Goal: Information Seeking & Learning: Compare options

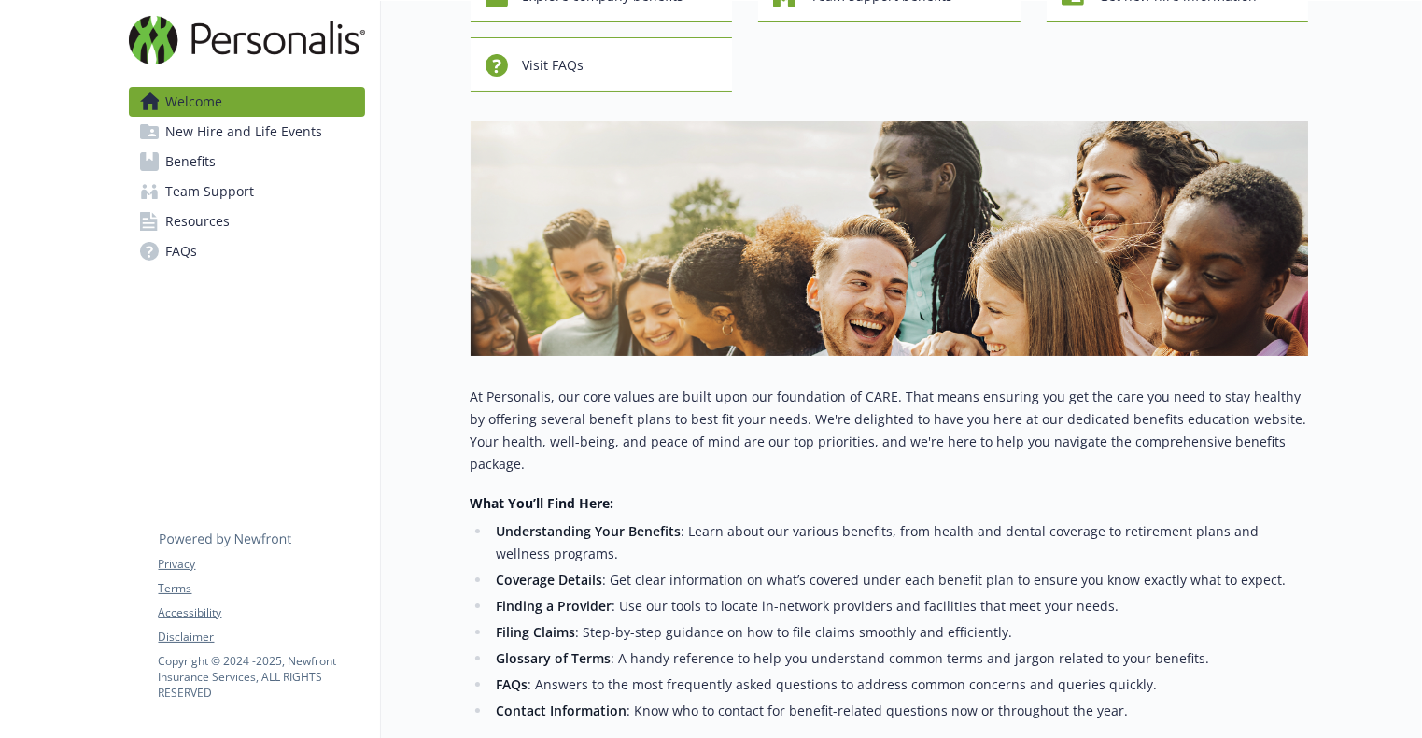
scroll to position [145, 0]
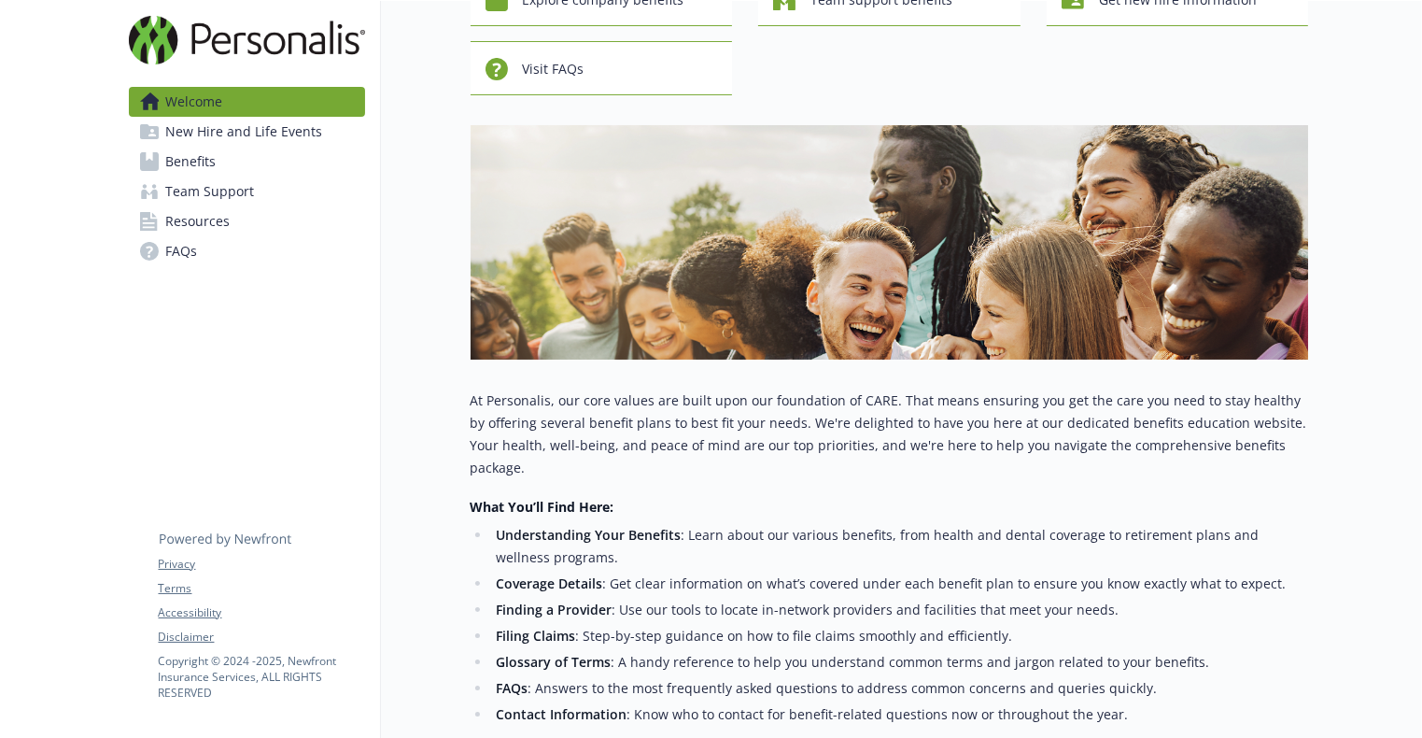
click at [228, 149] on link "Benefits" at bounding box center [247, 162] width 236 height 30
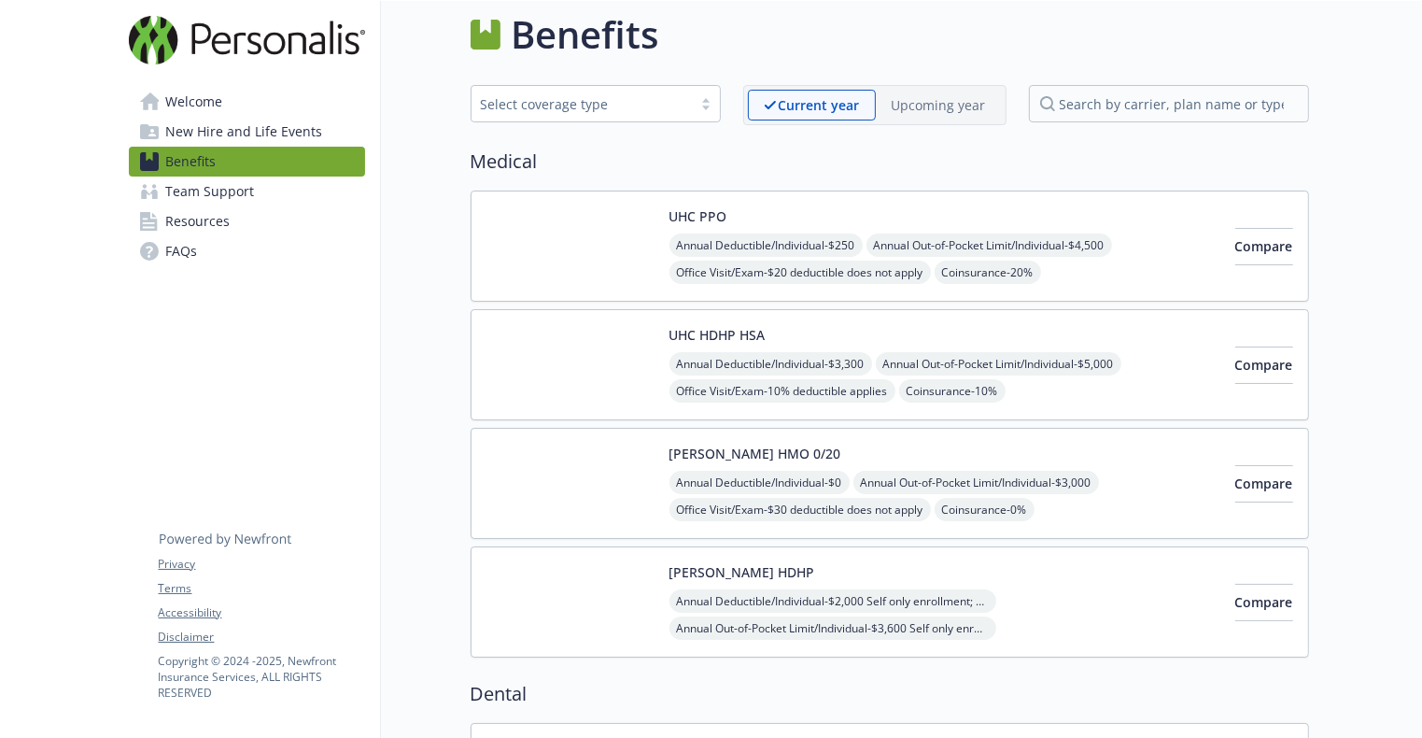
scroll to position [16, 0]
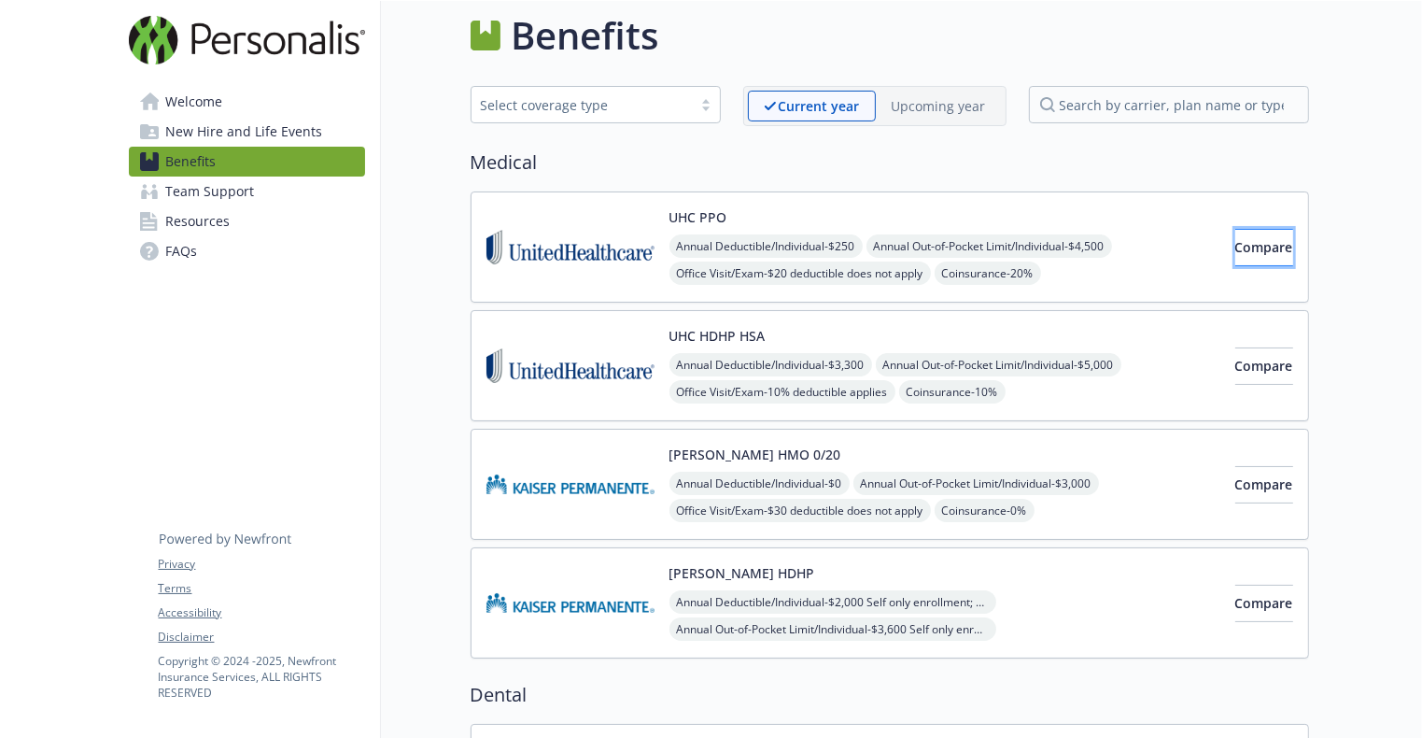
click at [1235, 229] on button "Compare" at bounding box center [1264, 247] width 58 height 37
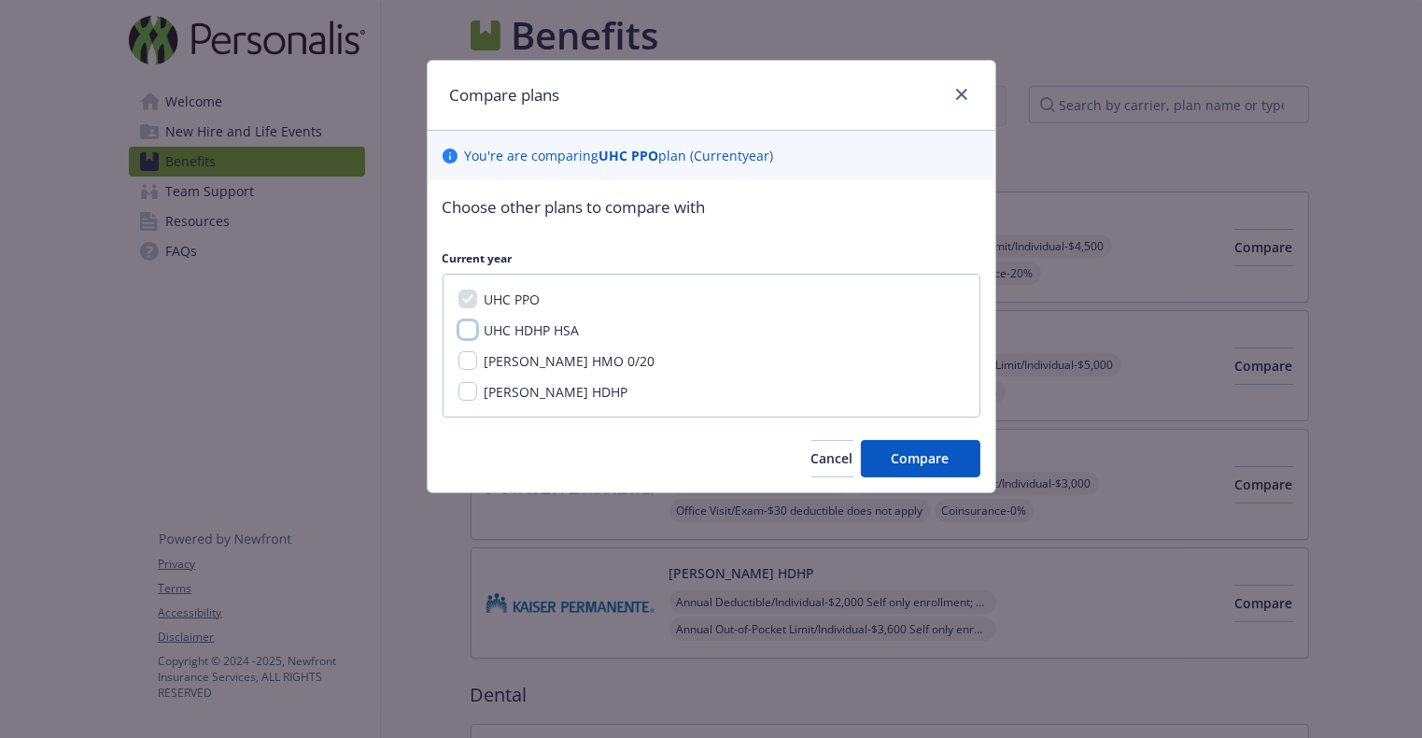
click at [467, 330] on input "UHC HDHP HSA" at bounding box center [468, 329] width 19 height 19
checkbox input "true"
click at [926, 451] on span "Compare" at bounding box center [921, 458] width 58 height 18
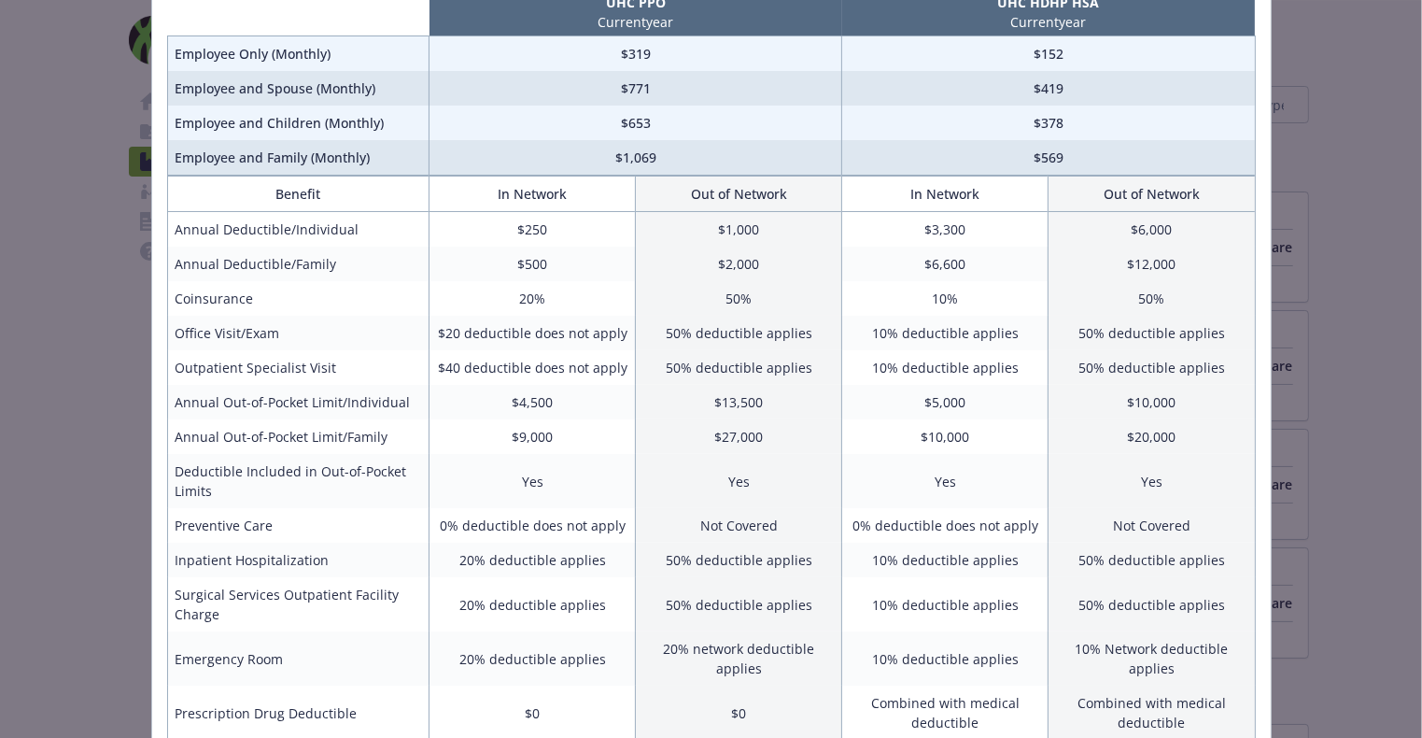
scroll to position [180, 0]
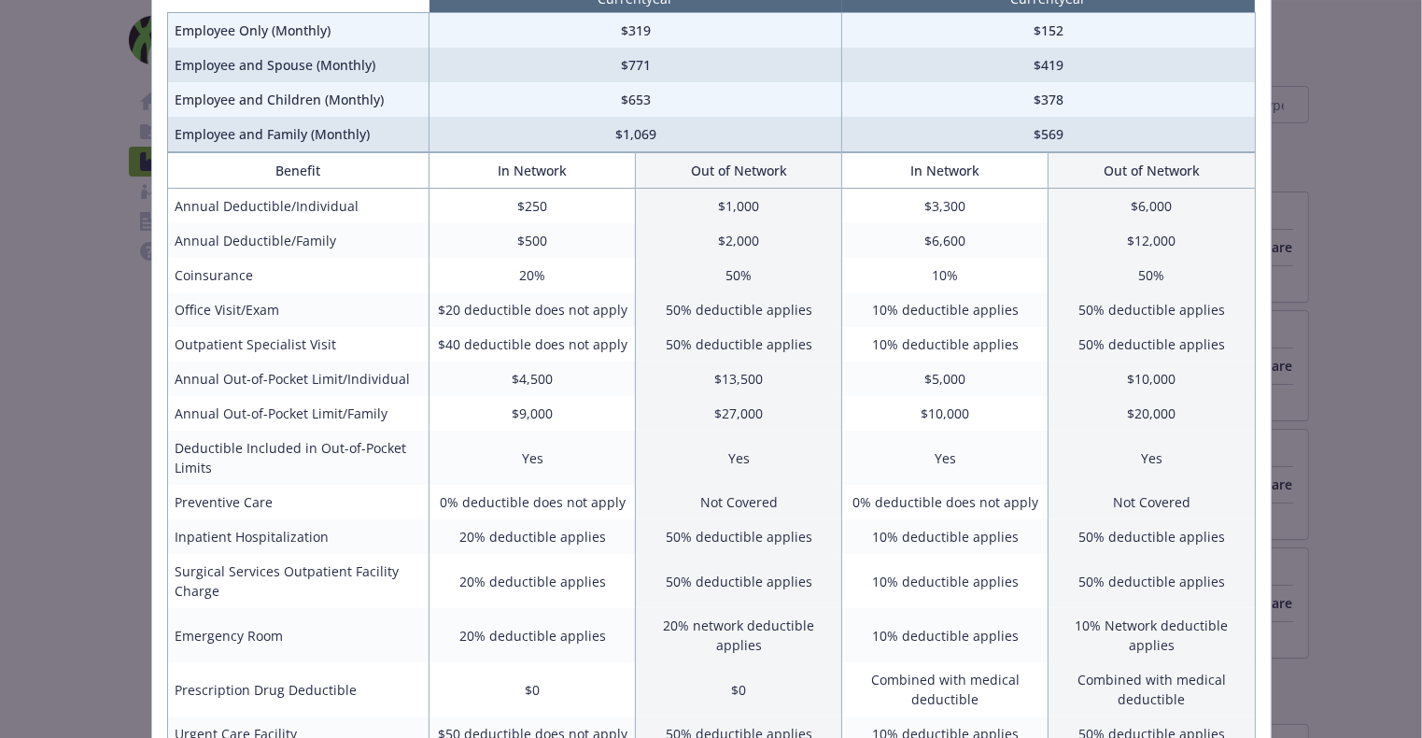
click at [364, 402] on td "Annual Out-of-Pocket Limit/Family" at bounding box center [298, 413] width 262 height 35
click at [1161, 431] on td "Yes" at bounding box center [1152, 458] width 206 height 54
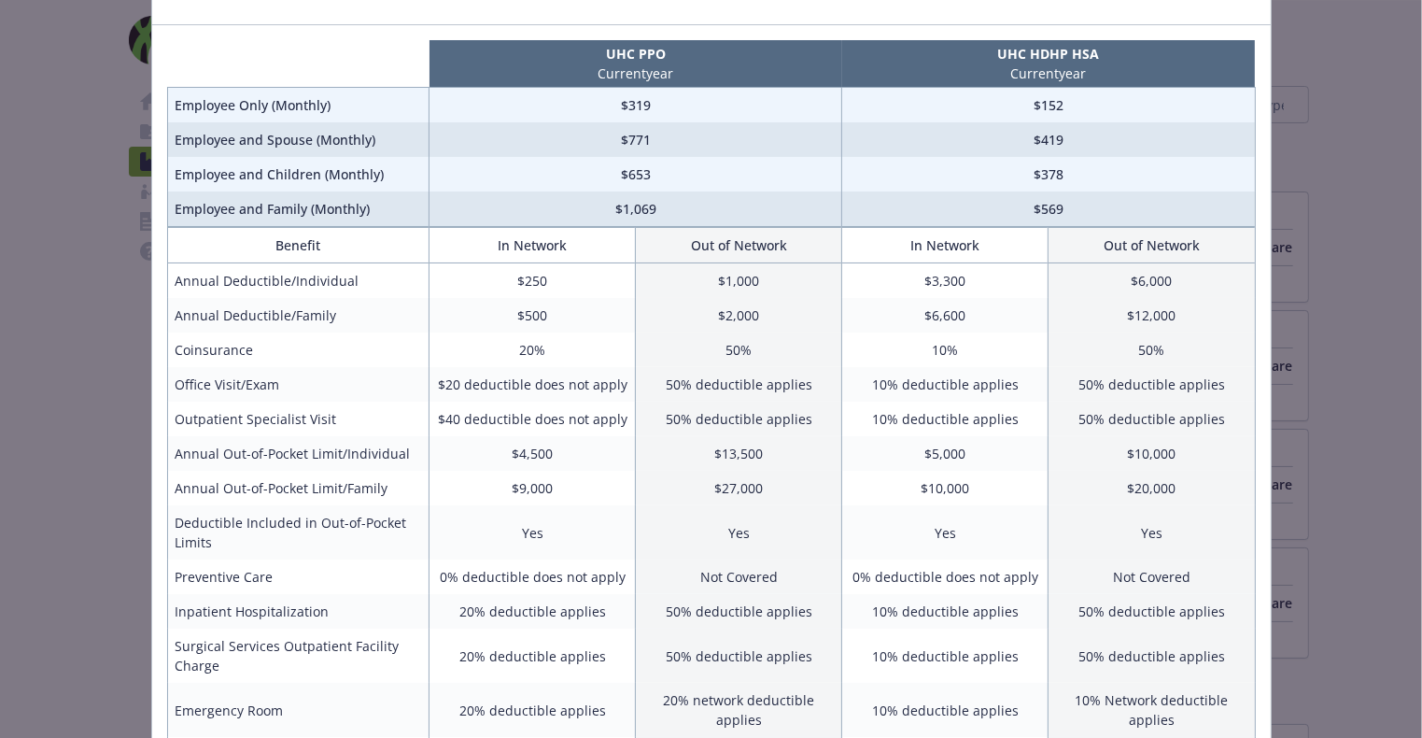
scroll to position [105, 0]
click at [643, 527] on td "Yes" at bounding box center [739, 533] width 206 height 54
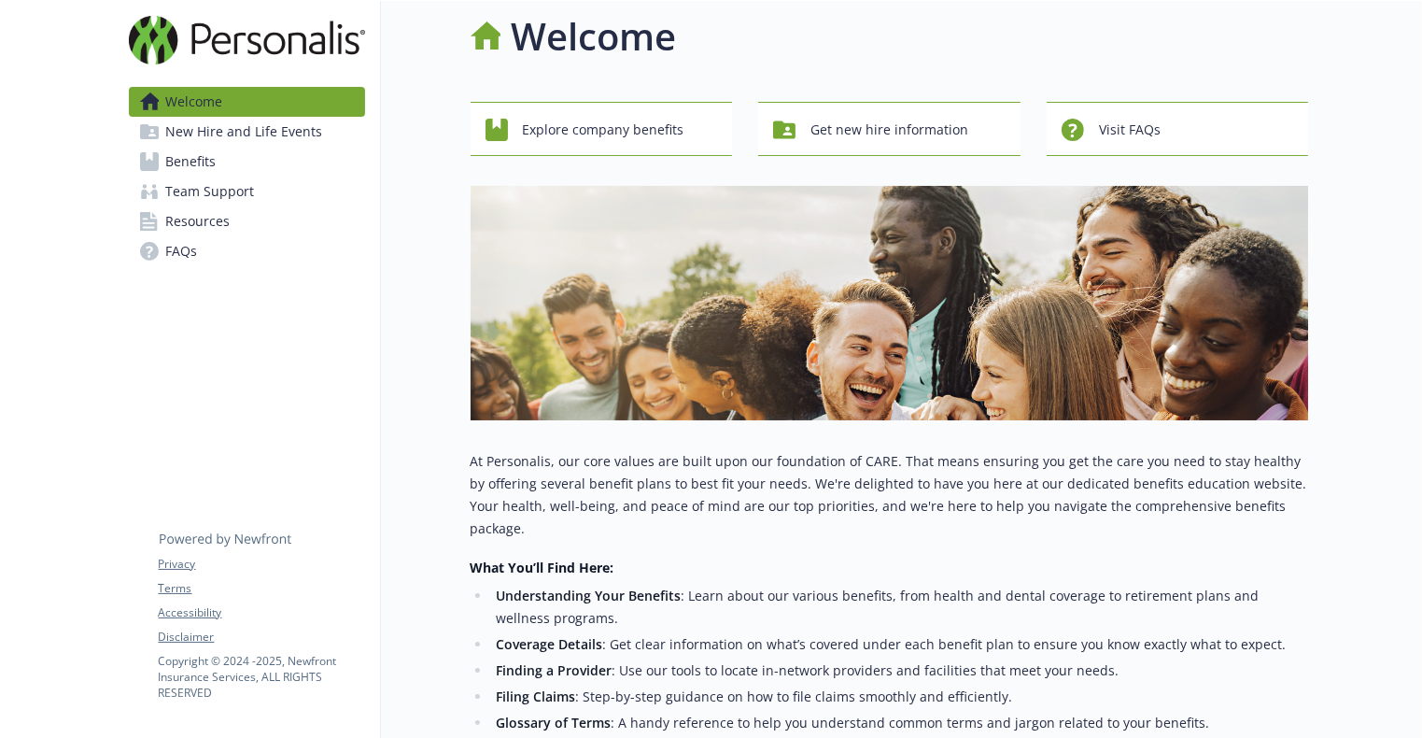
scroll to position [16, 0]
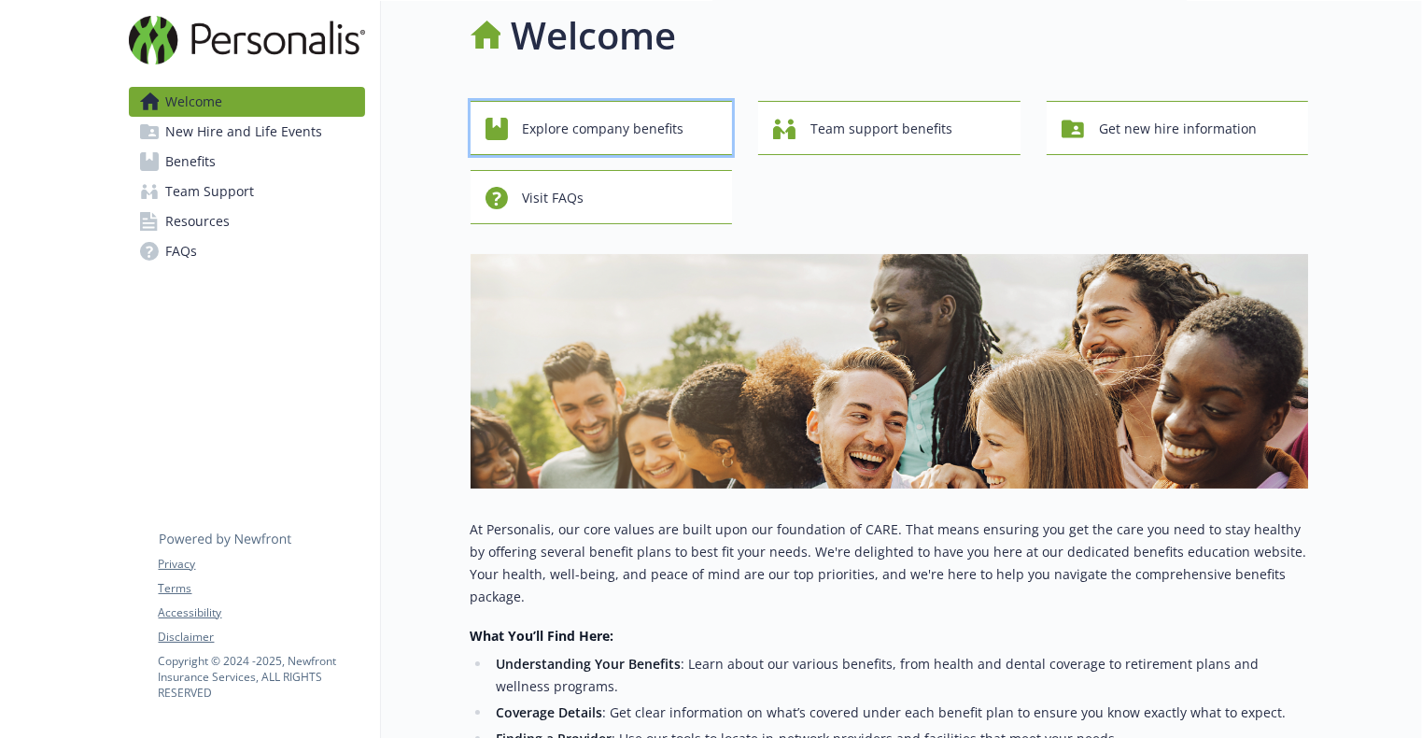
click at [608, 116] on span "Explore company benefits" at bounding box center [604, 128] width 162 height 35
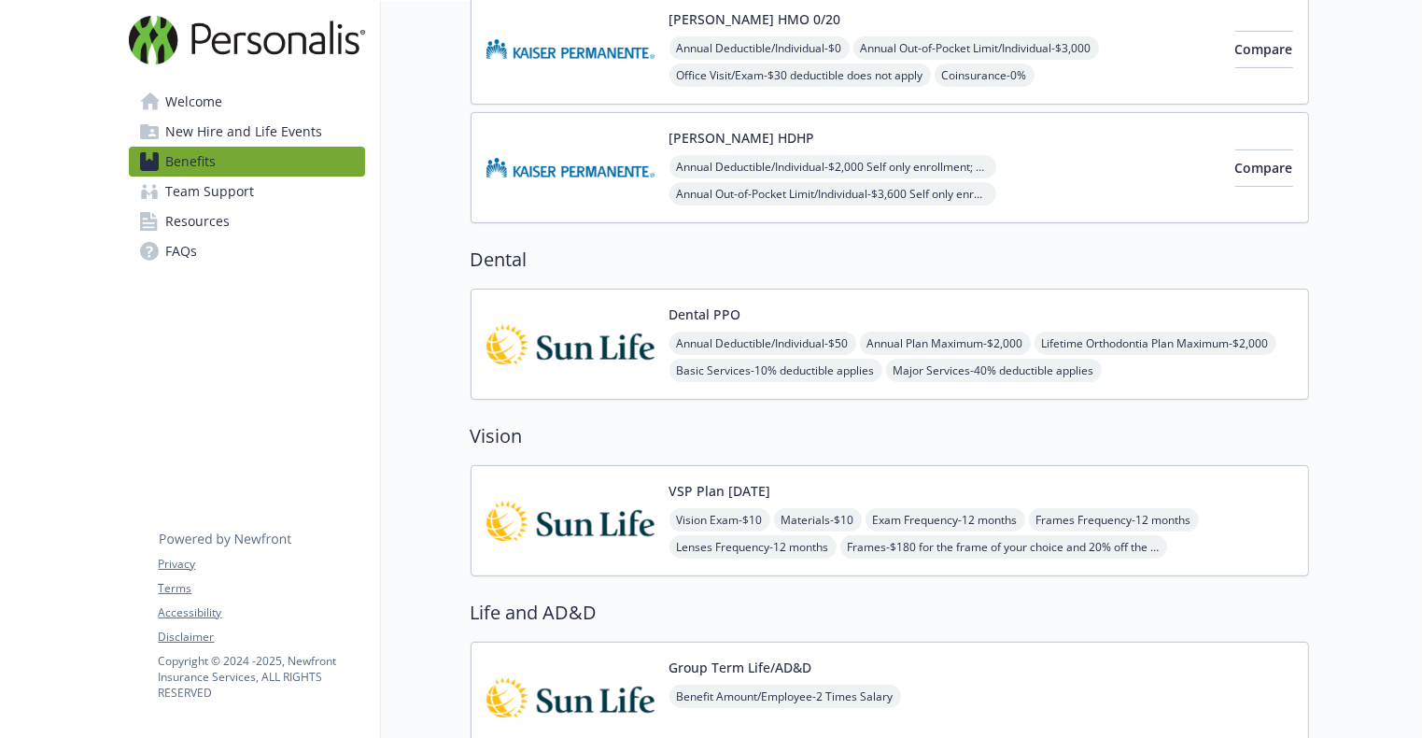
scroll to position [514, 0]
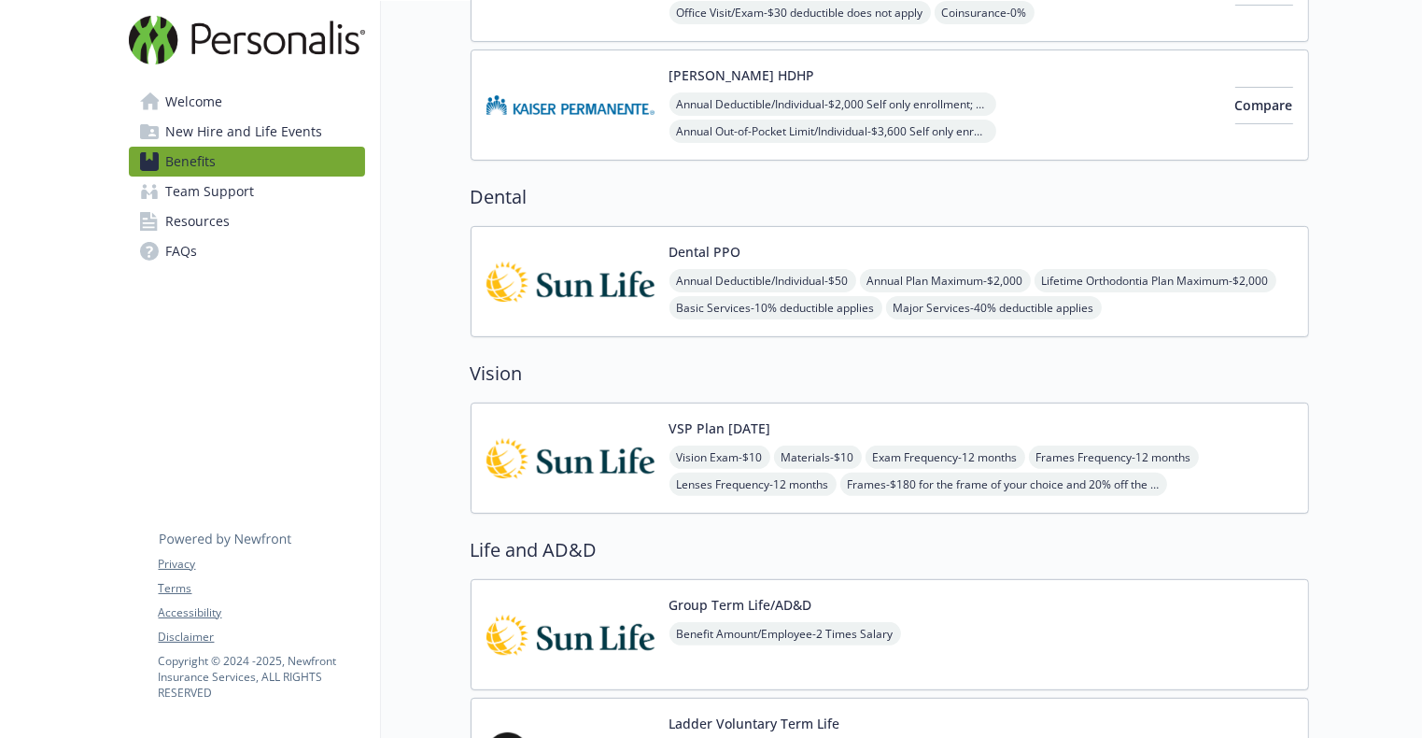
click at [725, 232] on div "Dental PPO Annual Deductible/Individual - $50 Annual Plan Maximum - $2,000 Life…" at bounding box center [890, 281] width 839 height 111
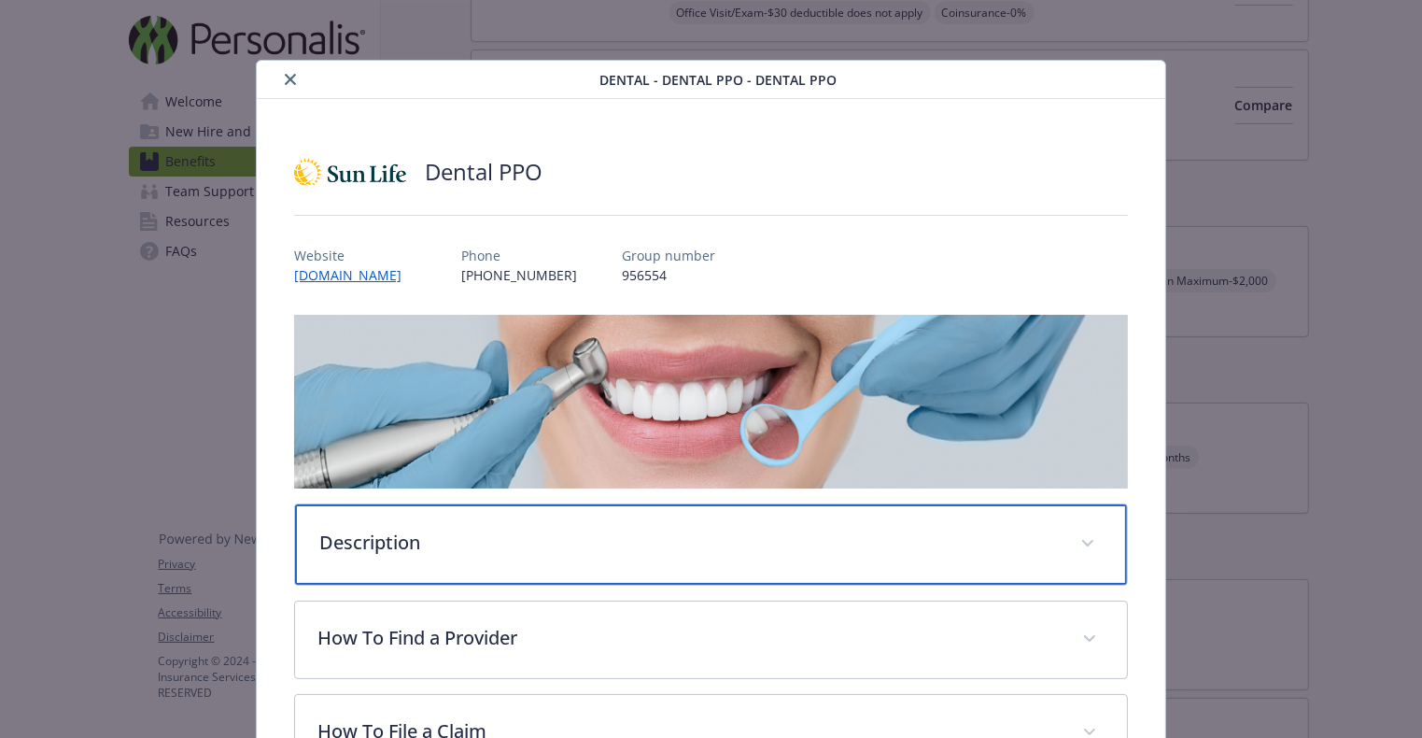
click at [1078, 536] on span "details for plan Dental - Dental PPO - Dental PPO" at bounding box center [1088, 544] width 30 height 30
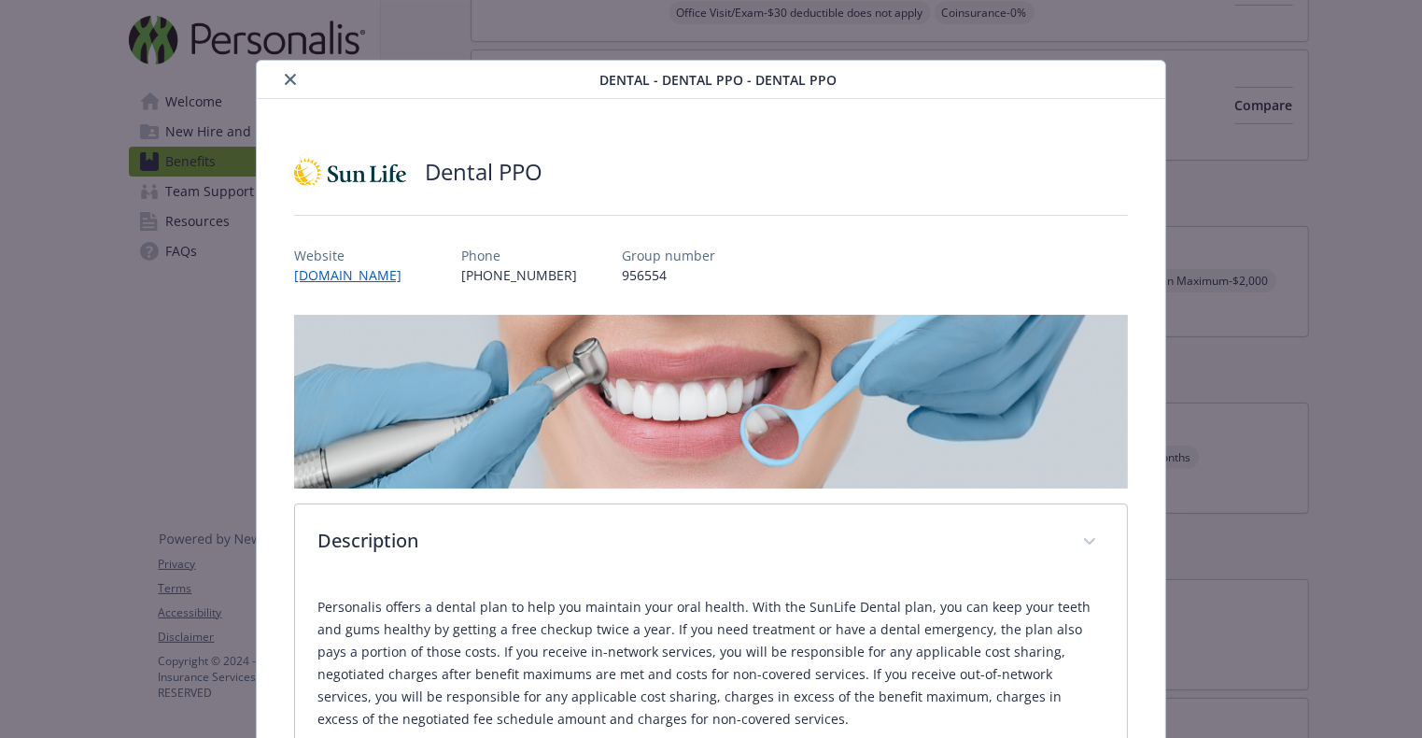
click at [287, 78] on icon "close" at bounding box center [290, 79] width 11 height 11
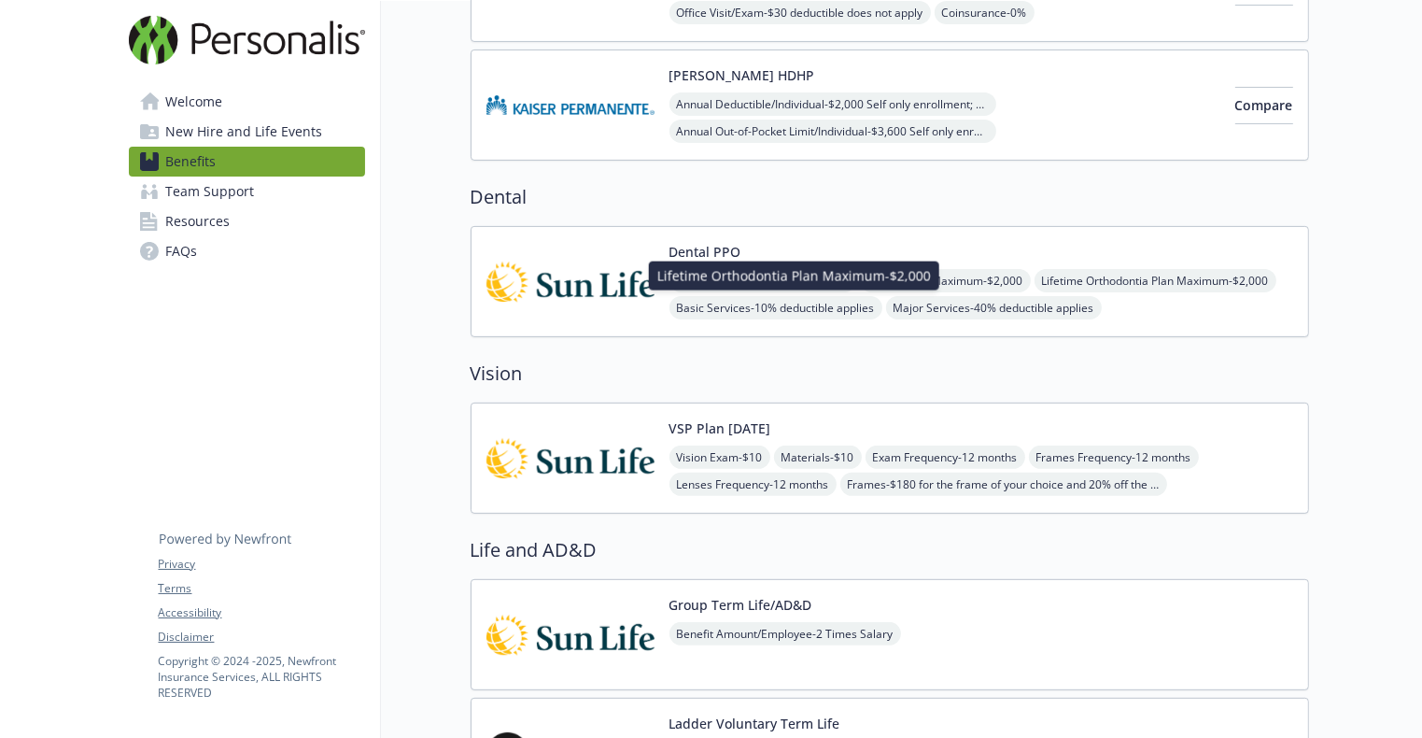
click at [1035, 292] on span "Lifetime Orthodontia Plan Maximum - $2,000" at bounding box center [1156, 280] width 242 height 23
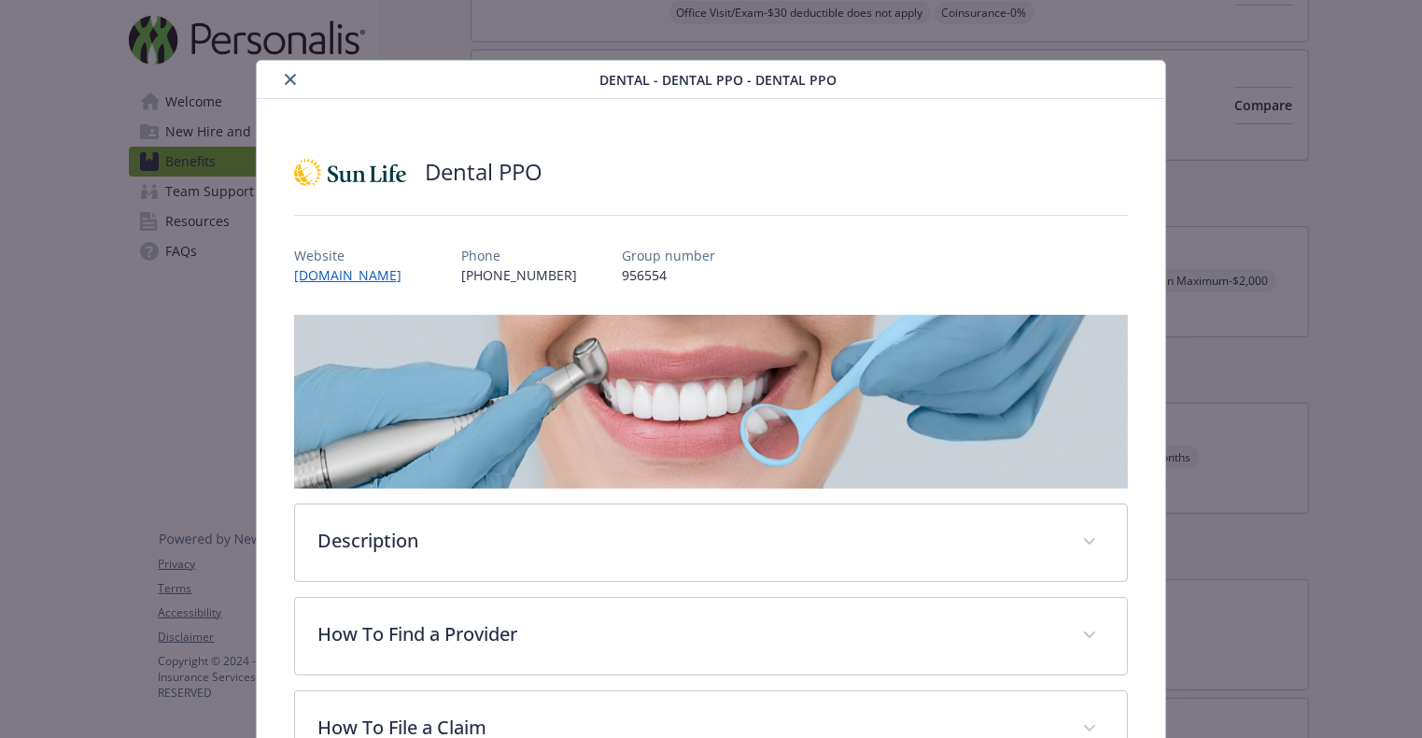
scroll to position [56, 0]
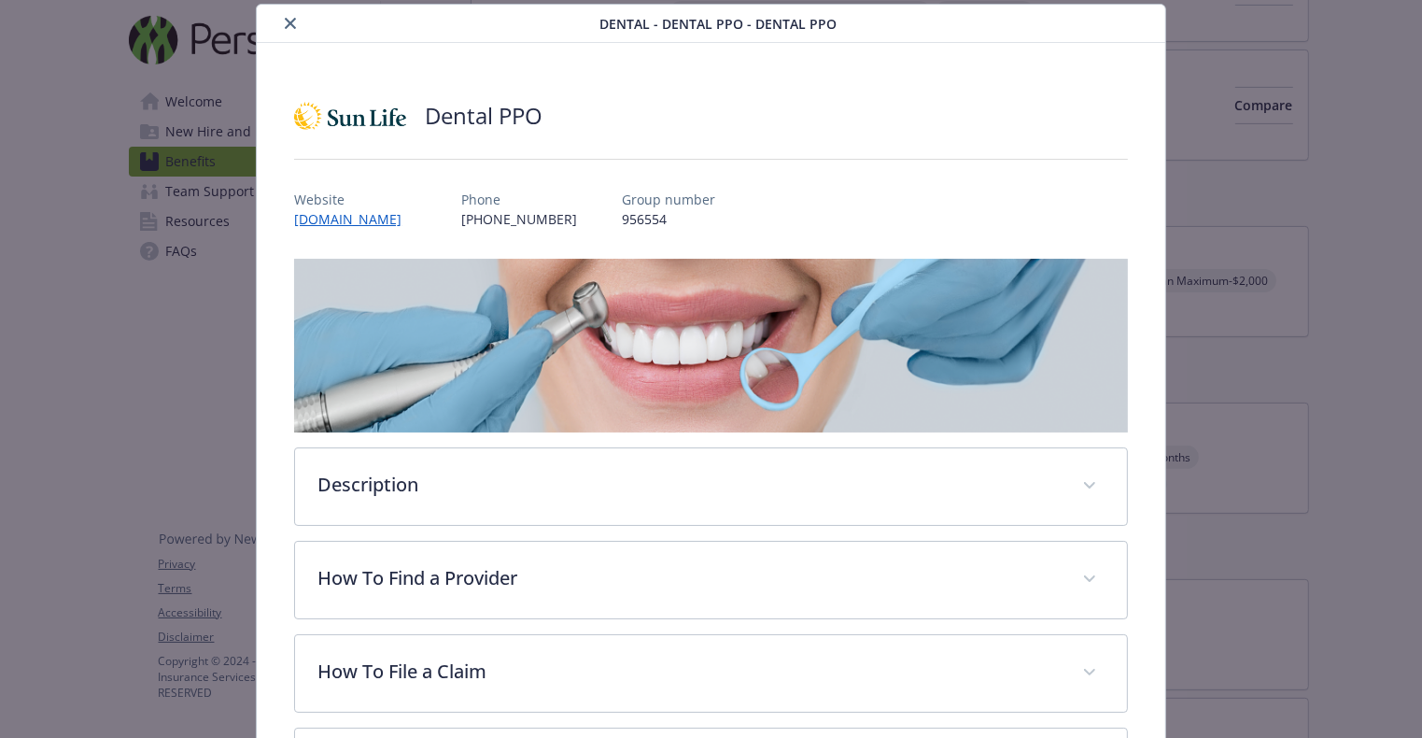
click at [914, 111] on div "Dental PPO" at bounding box center [711, 116] width 834 height 56
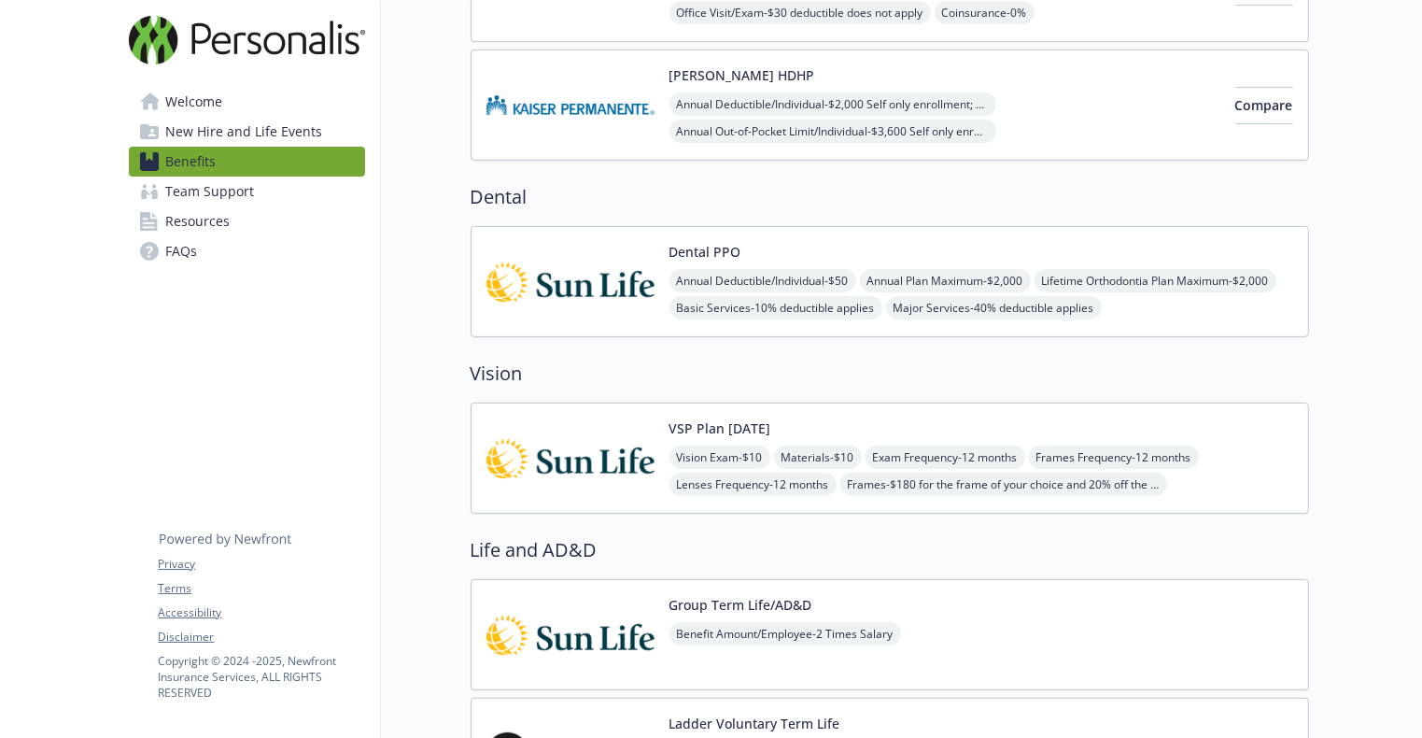
click at [877, 427] on div "VSP Plan [DATE] Vision Exam - $10 Materials - $10 Exam Frequency - 12 months Fr…" at bounding box center [982, 457] width 624 height 79
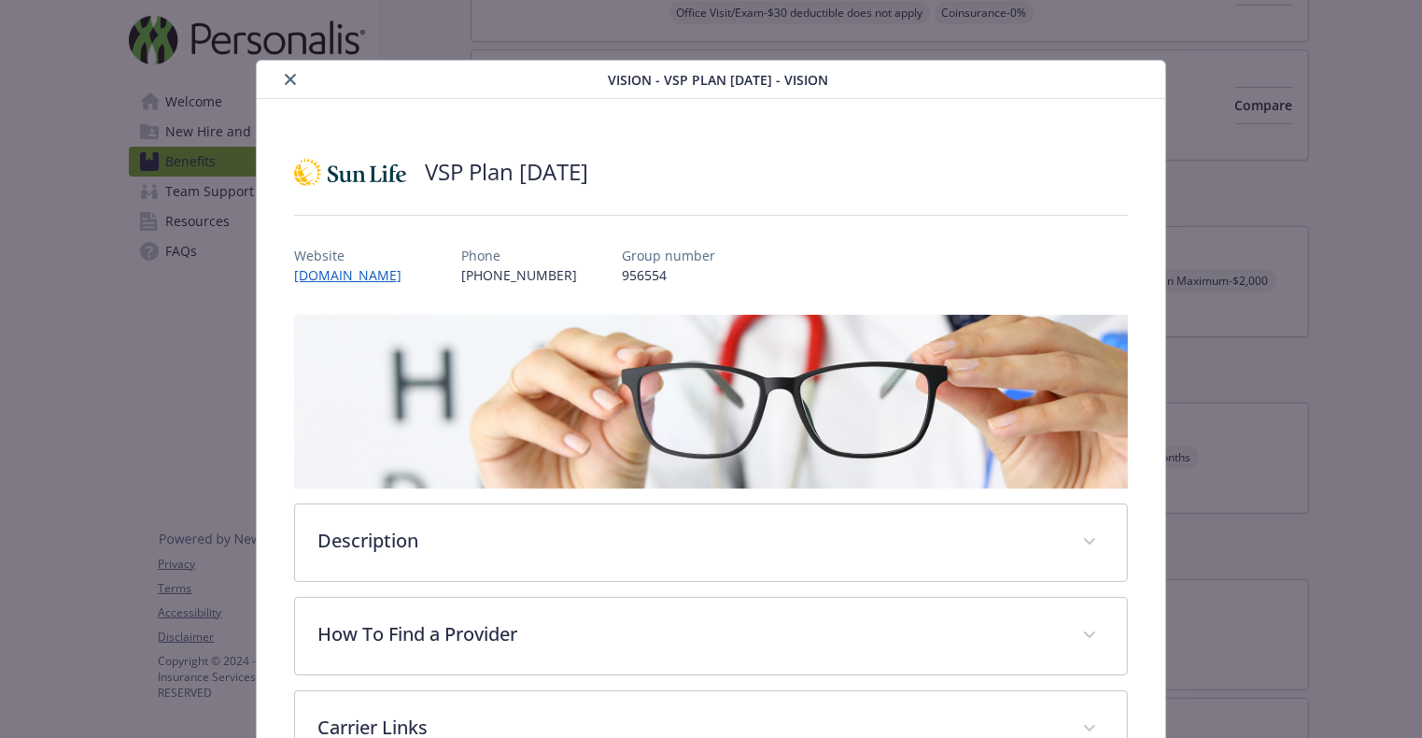
scroll to position [56, 0]
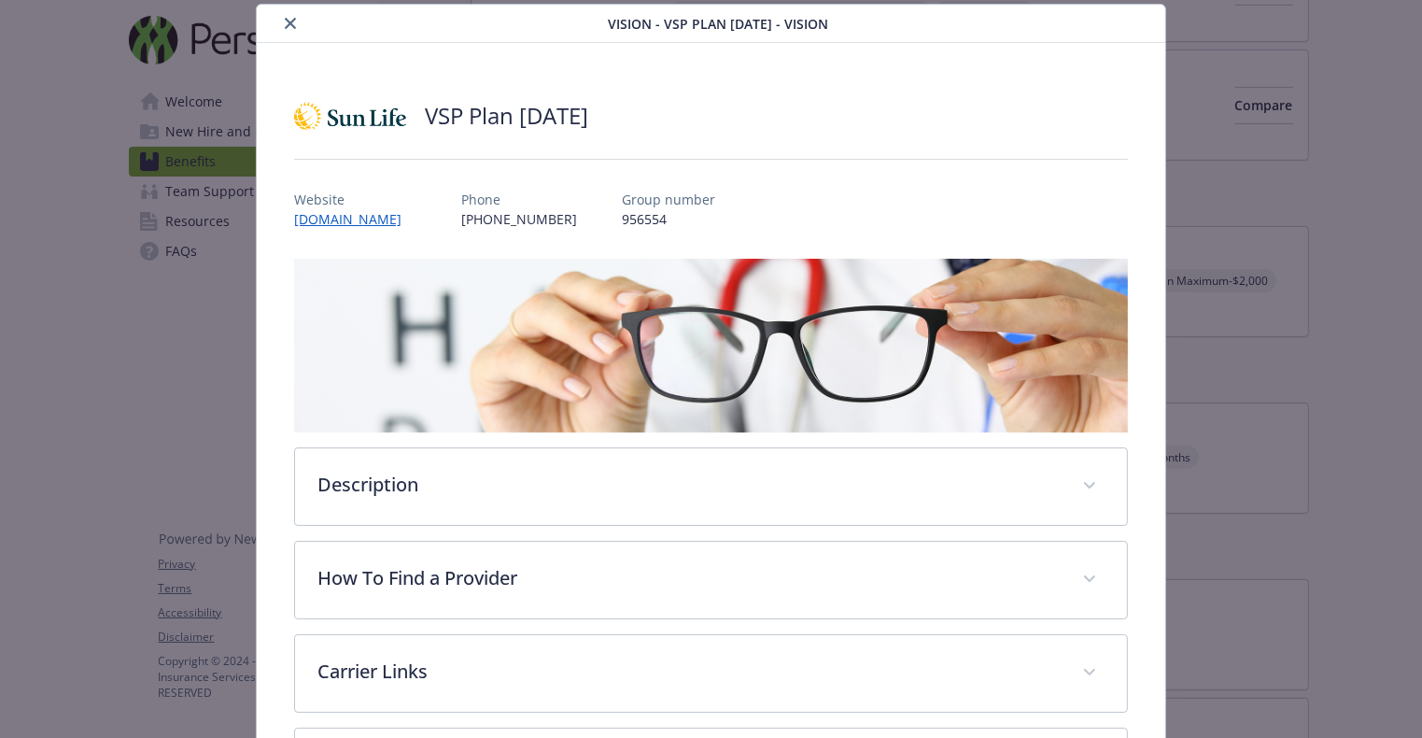
click at [285, 21] on icon "close" at bounding box center [290, 23] width 11 height 11
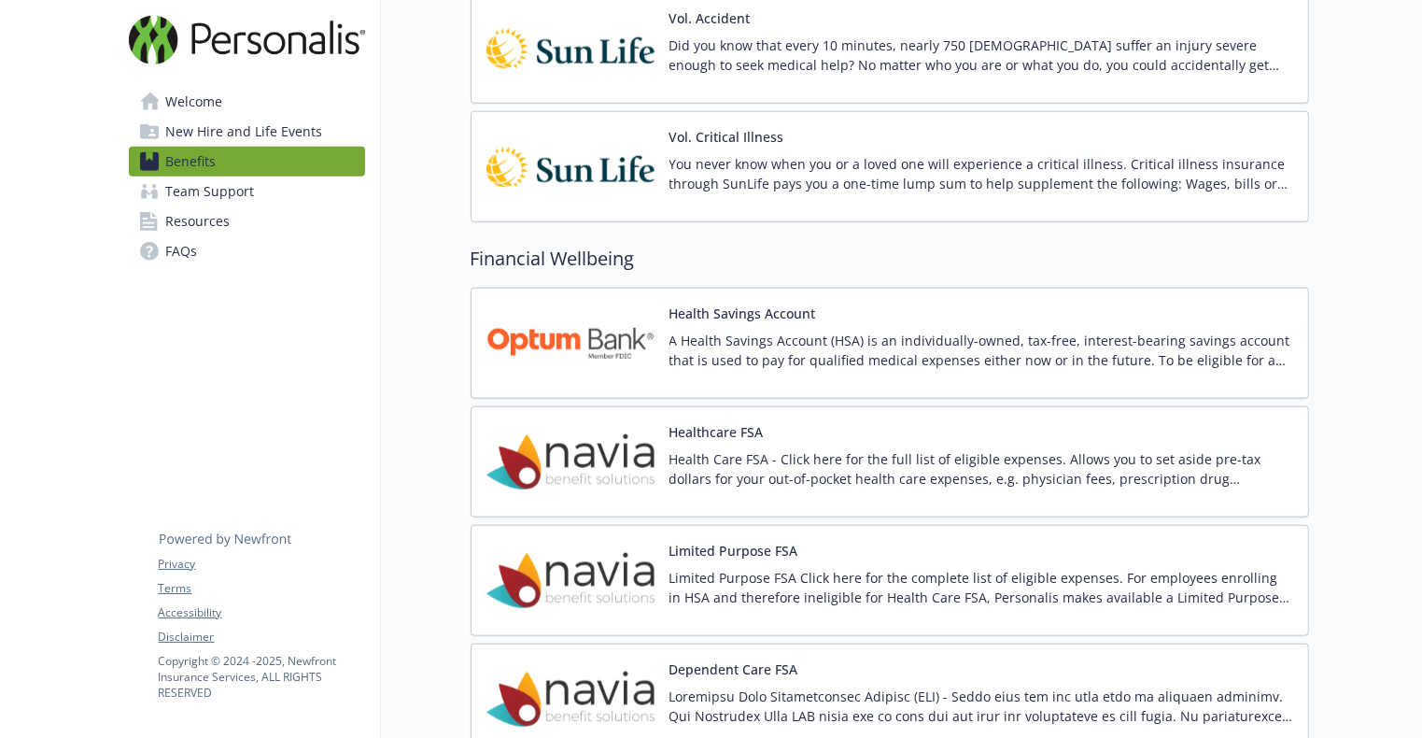
scroll to position [1870, 0]
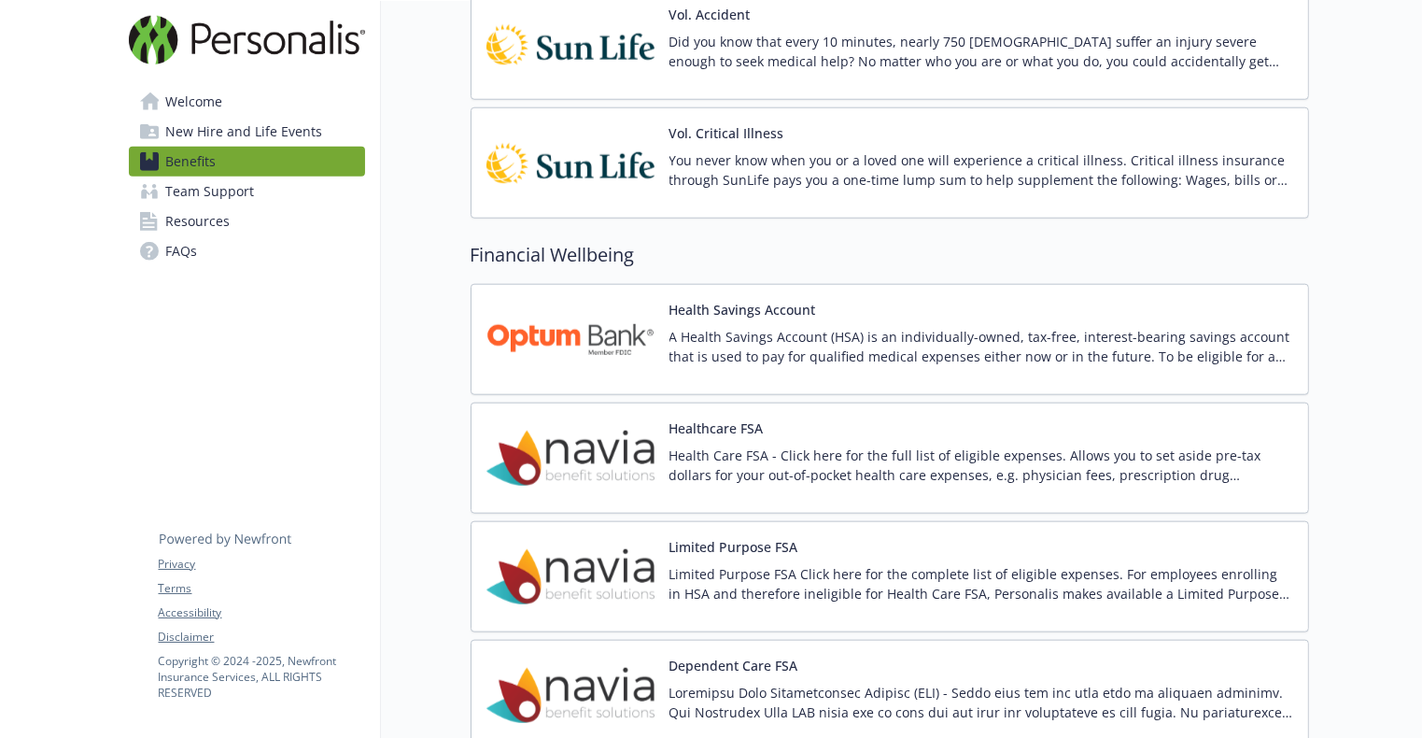
click at [746, 302] on button "Health Savings Account" at bounding box center [743, 310] width 147 height 20
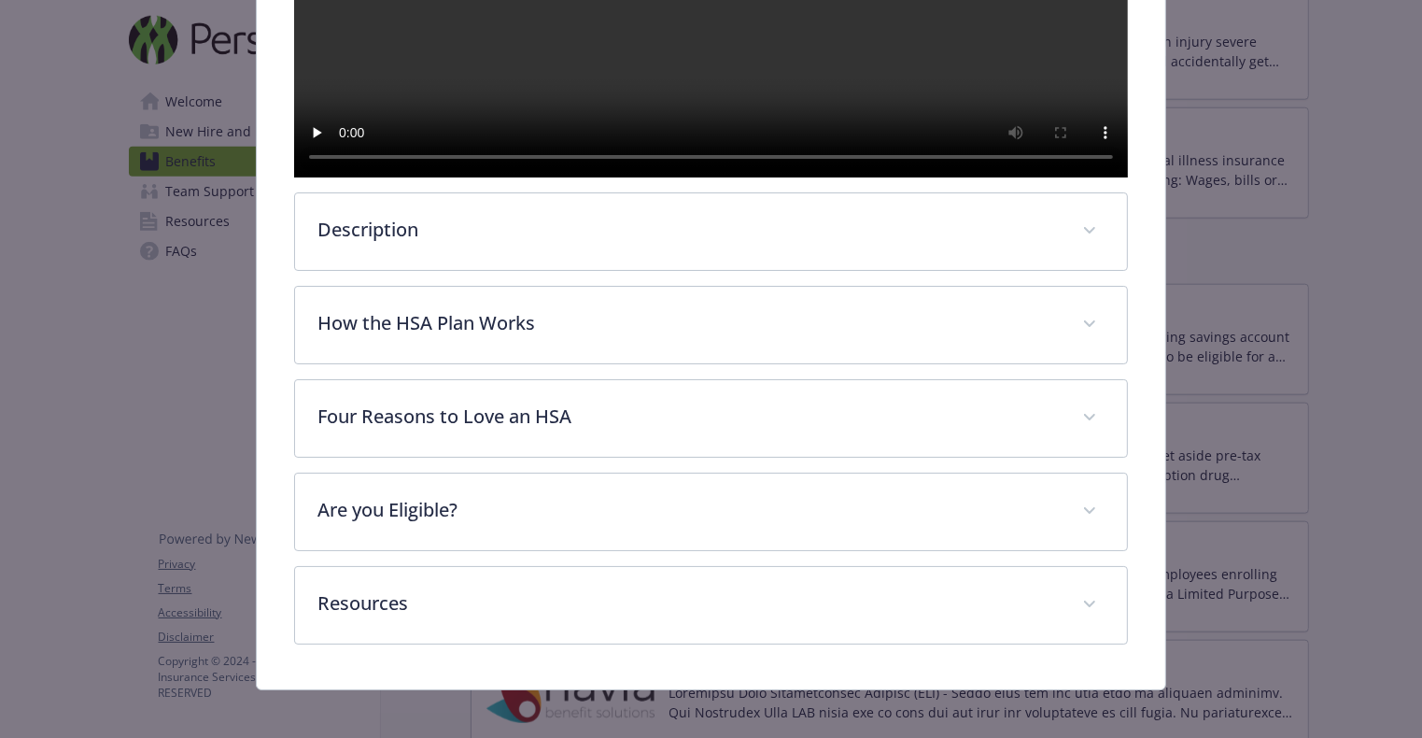
scroll to position [561, 0]
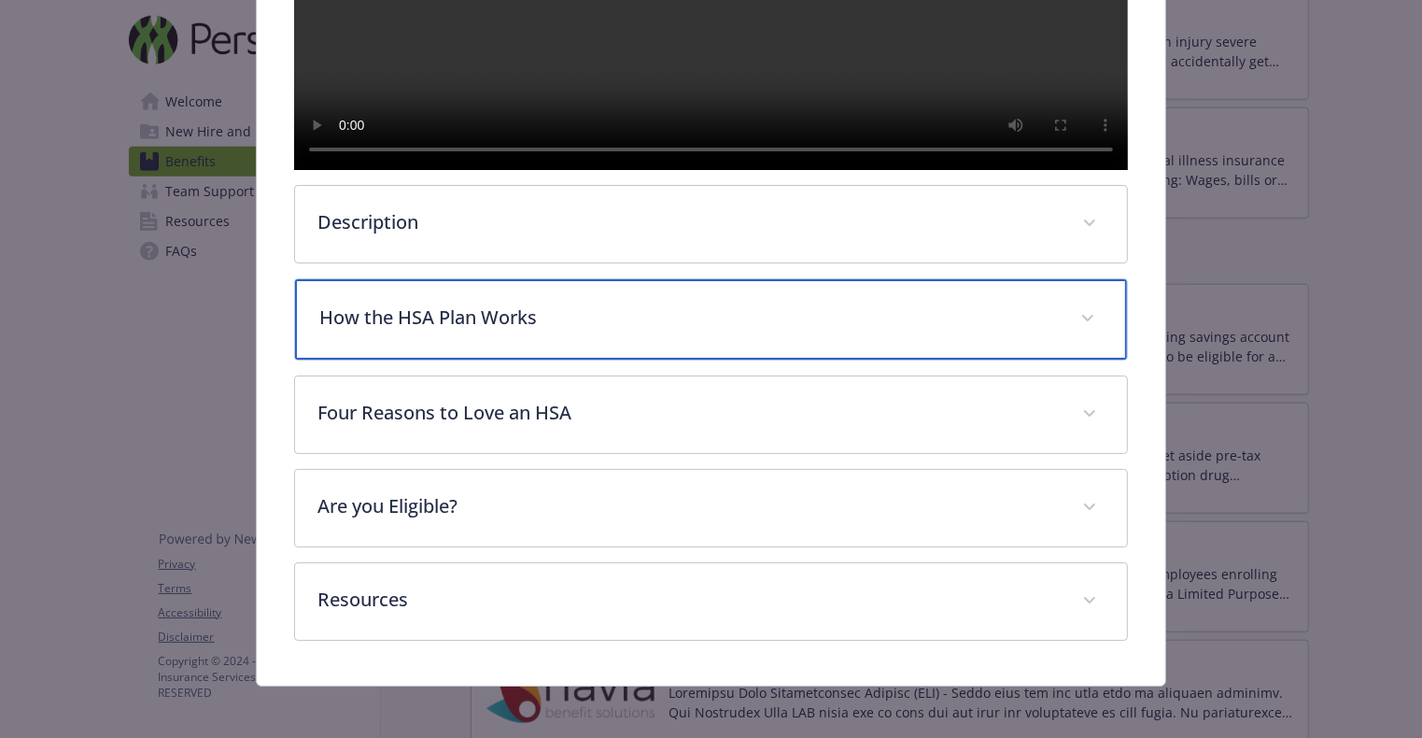
click at [1078, 333] on span "details for plan Financial Wellbeing - Health Savings Account - Health Savings …" at bounding box center [1088, 319] width 30 height 30
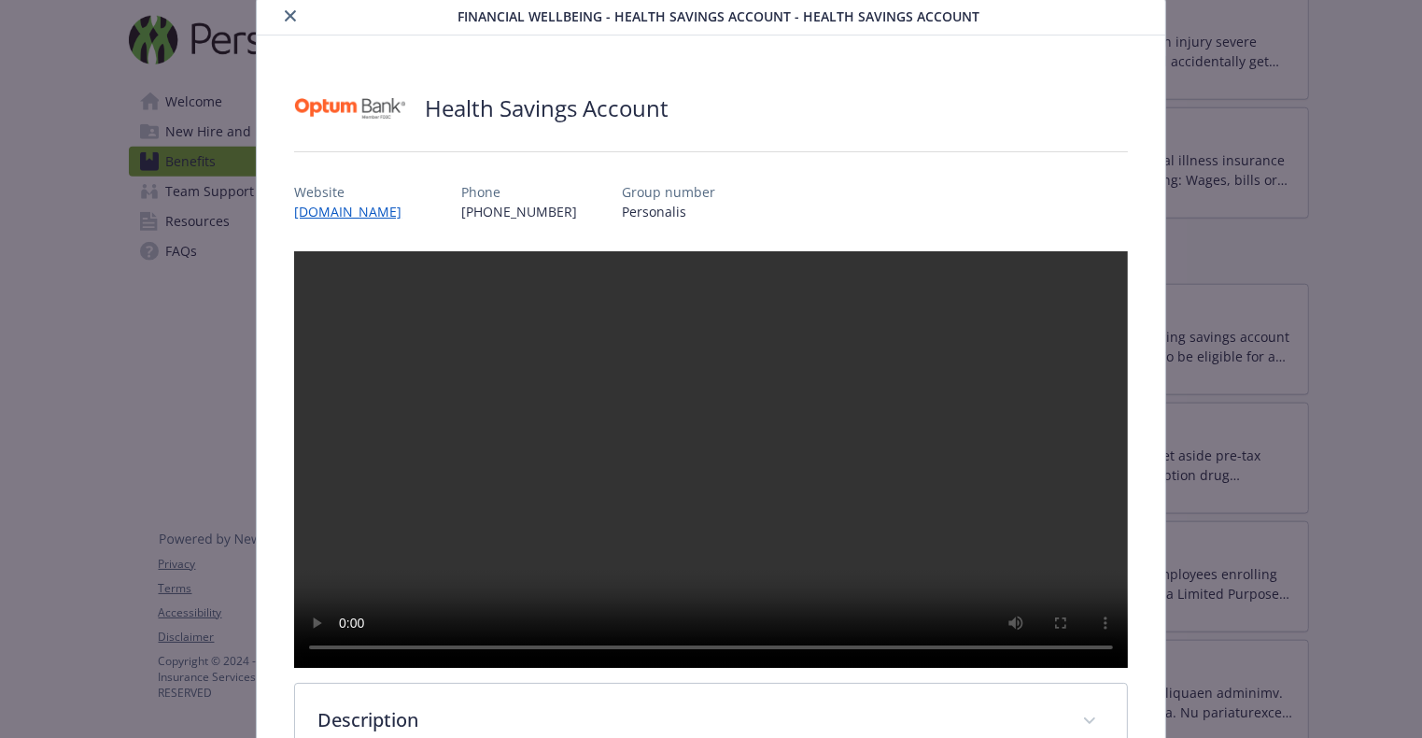
scroll to position [0, 0]
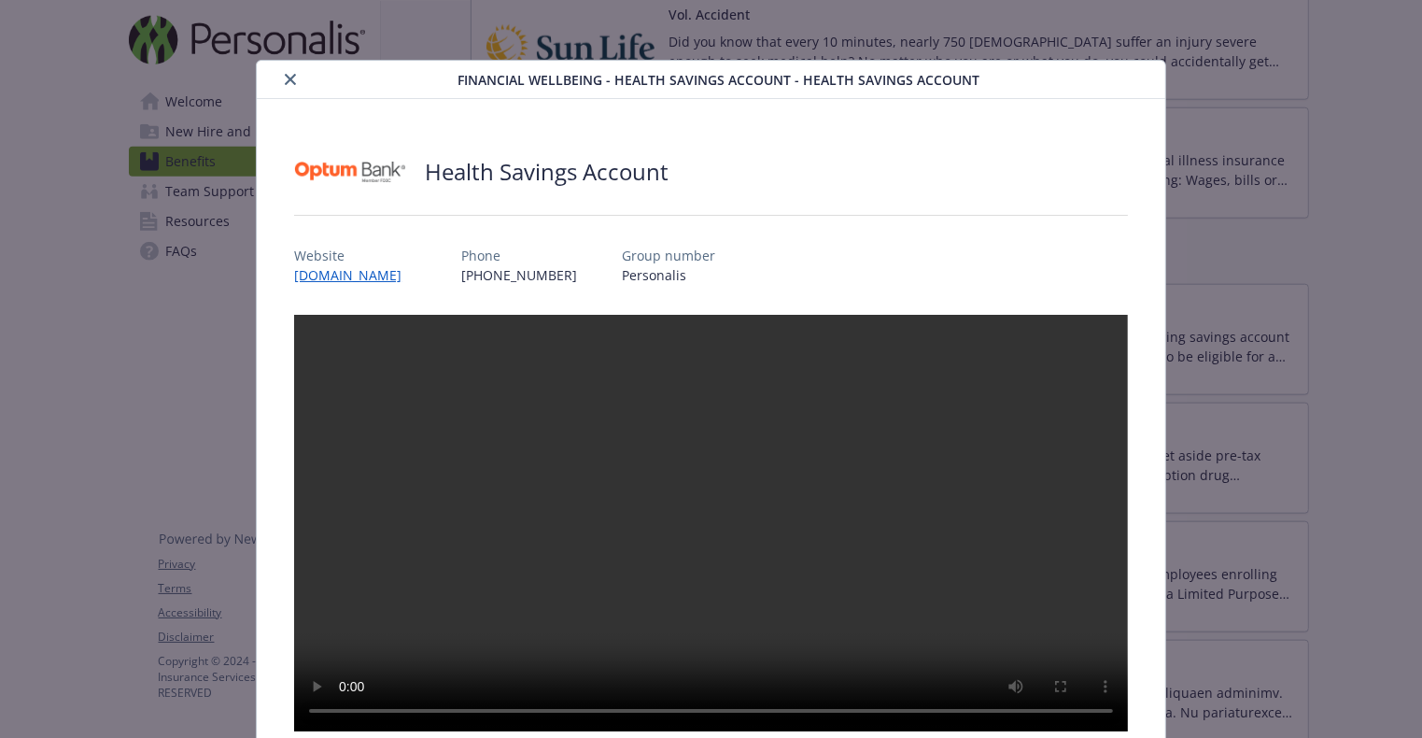
click at [286, 80] on icon "close" at bounding box center [290, 79] width 11 height 11
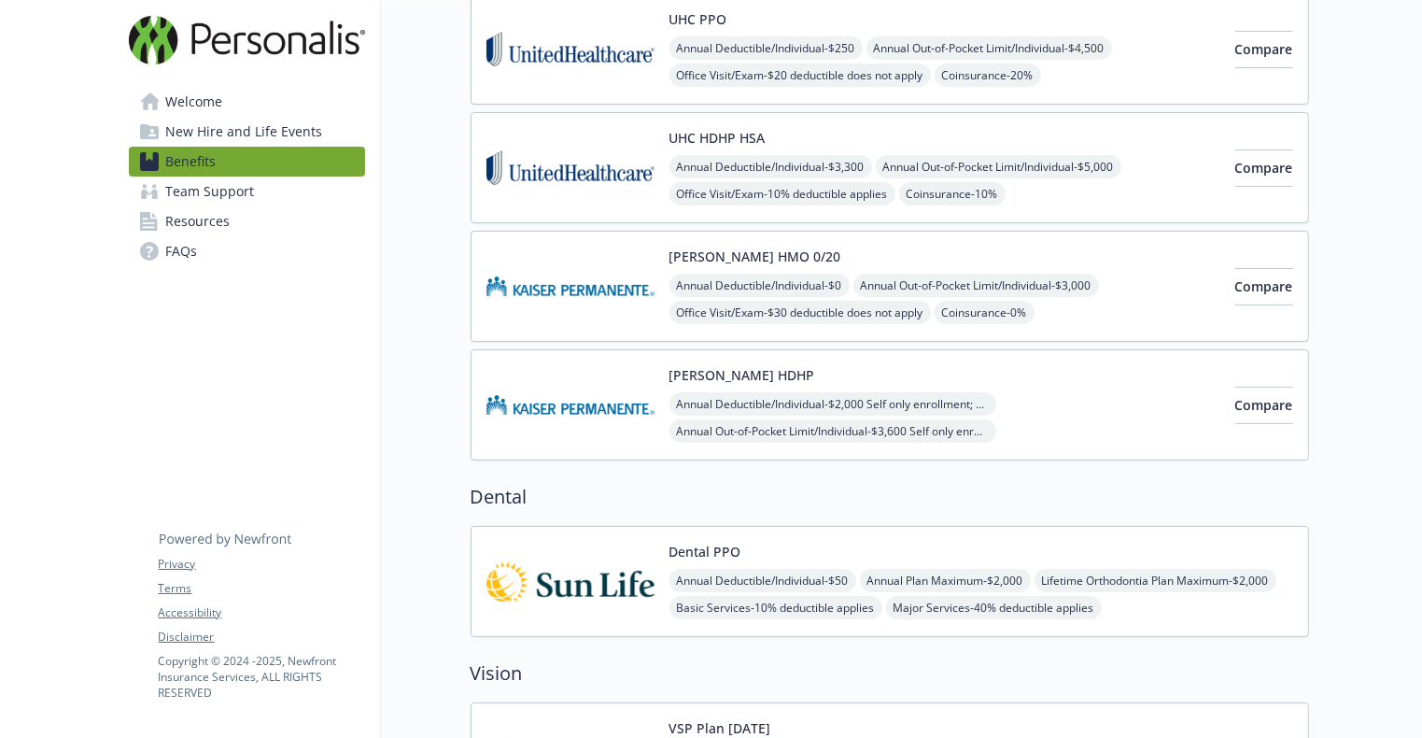
scroll to position [211, 0]
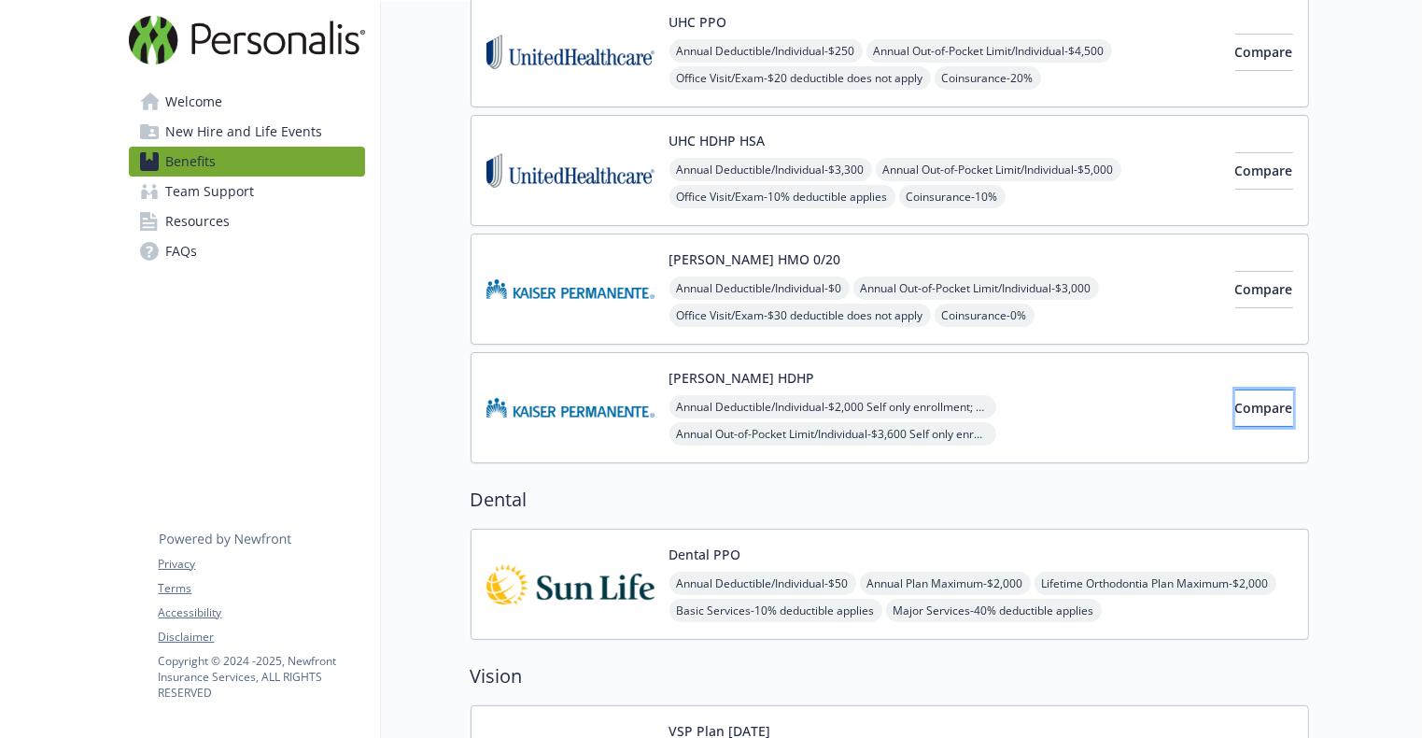
click at [1242, 399] on span "Compare" at bounding box center [1264, 408] width 58 height 18
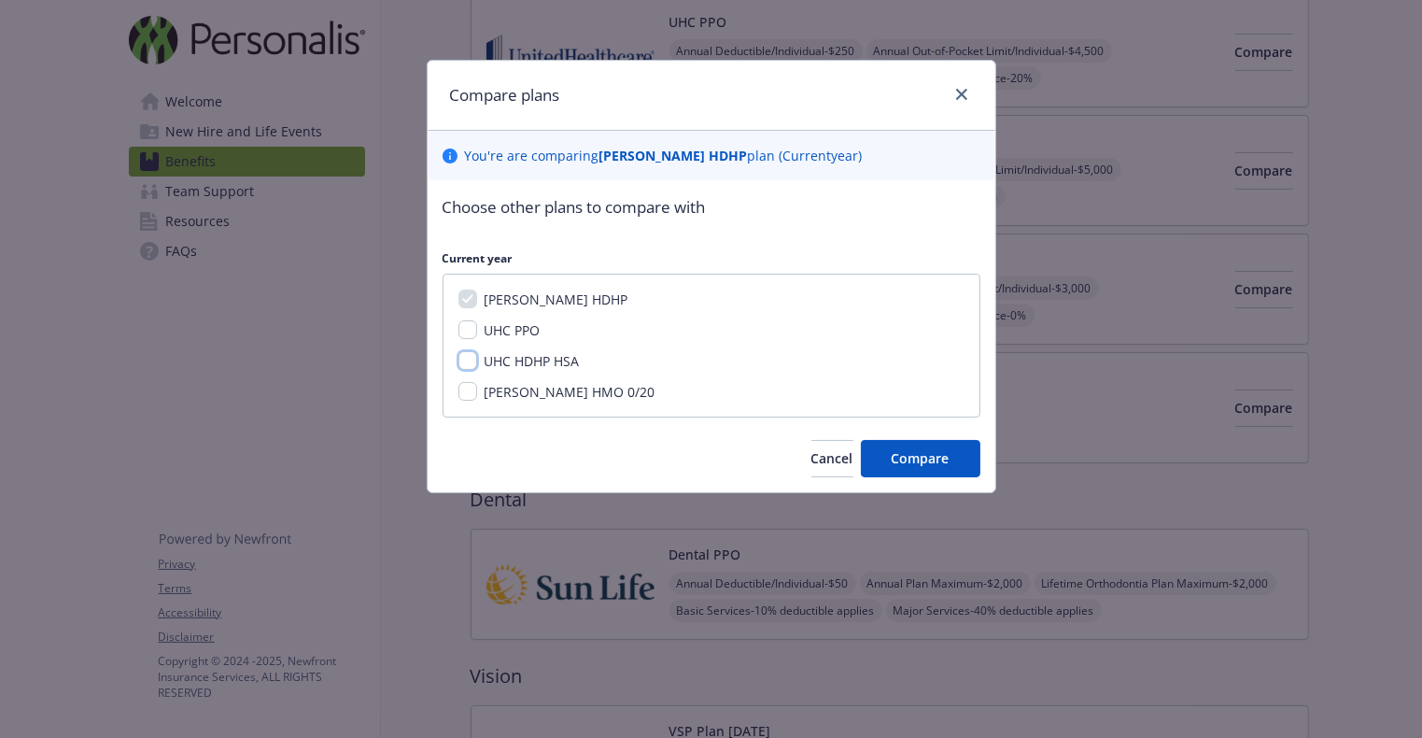
click at [468, 356] on input "UHC HDHP HSA" at bounding box center [468, 360] width 19 height 19
checkbox input "true"
click at [924, 456] on span "Compare" at bounding box center [921, 458] width 58 height 18
